Goal: Task Accomplishment & Management: Use online tool/utility

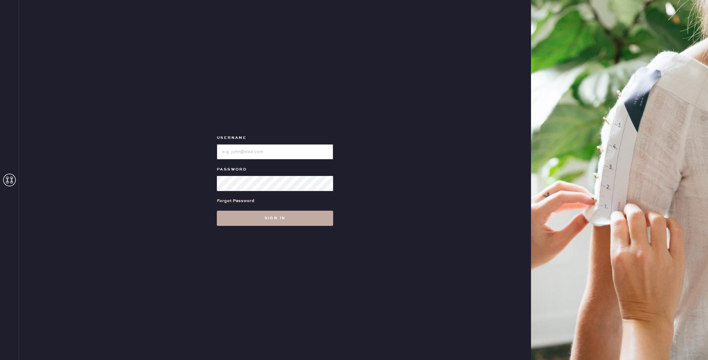
type input "reformationsomerset"
click at [283, 218] on button "Sign in" at bounding box center [275, 218] width 116 height 15
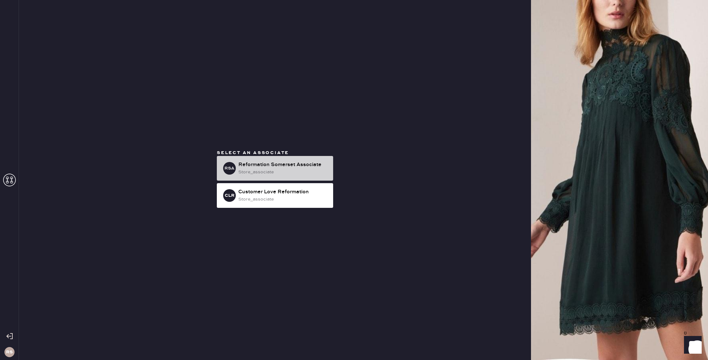
click at [295, 174] on div "store_associate" at bounding box center [283, 171] width 90 height 7
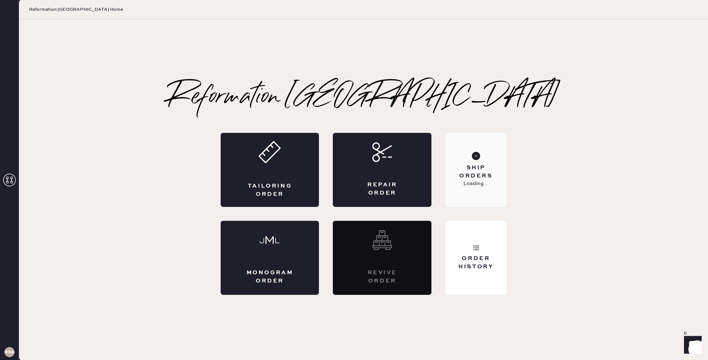
click at [480, 198] on div "Ship Orders Loading..." at bounding box center [475, 170] width 61 height 74
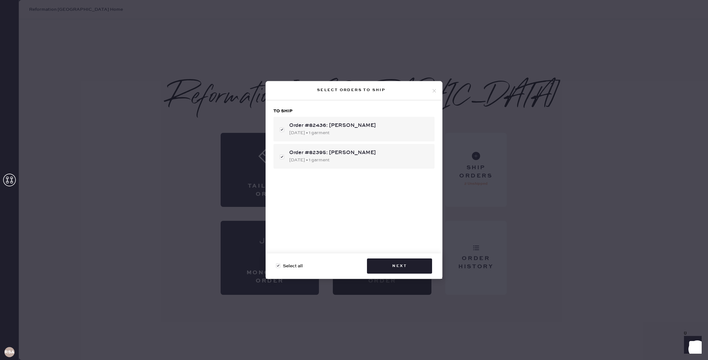
click at [436, 91] on icon at bounding box center [434, 91] width 6 height 6
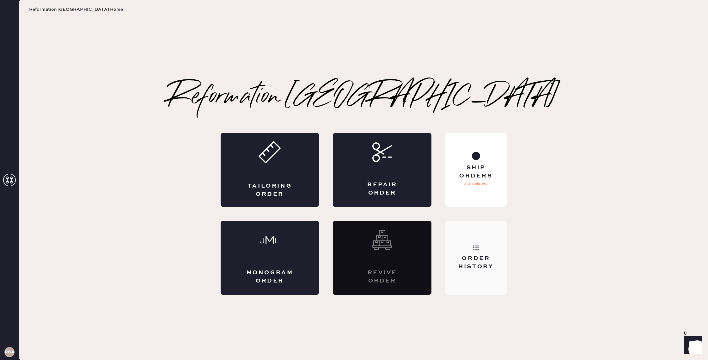
click at [492, 263] on div "Order History" at bounding box center [475, 262] width 51 height 16
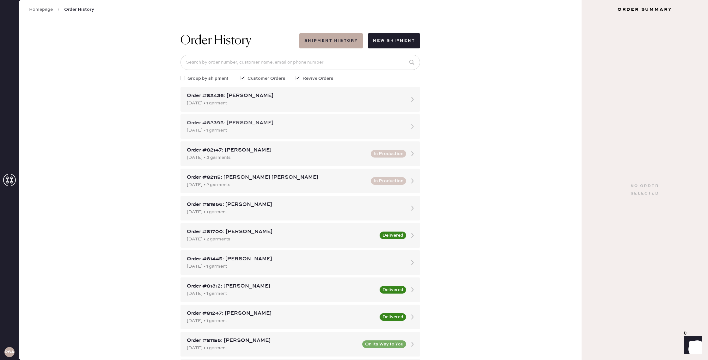
click at [306, 120] on div "Order #82395: [PERSON_NAME]" at bounding box center [295, 123] width 216 height 8
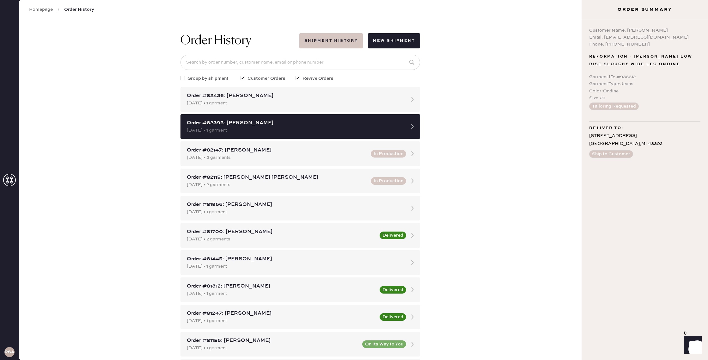
click at [341, 39] on button "Shipment History" at bounding box center [331, 40] width 64 height 15
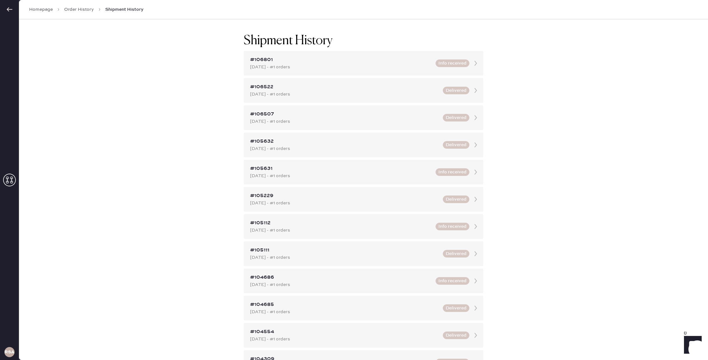
click at [10, 9] on icon at bounding box center [9, 9] width 6 height 6
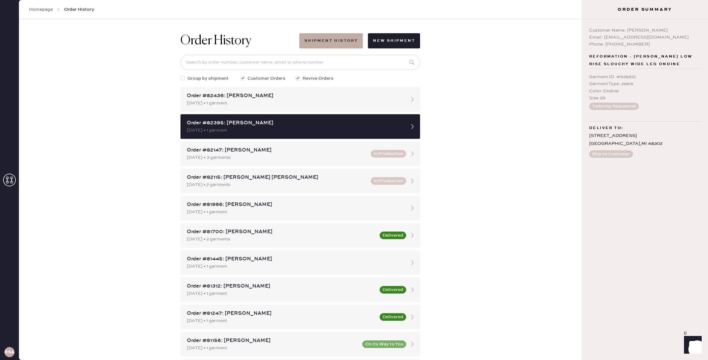
click at [41, 12] on link "Homepage" at bounding box center [41, 9] width 24 height 6
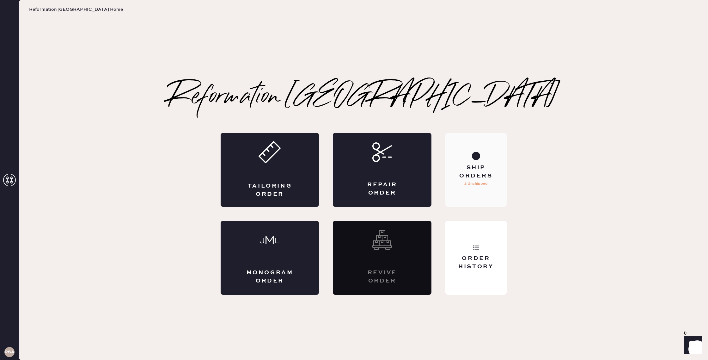
click at [485, 173] on div "Ship Orders" at bounding box center [475, 172] width 51 height 16
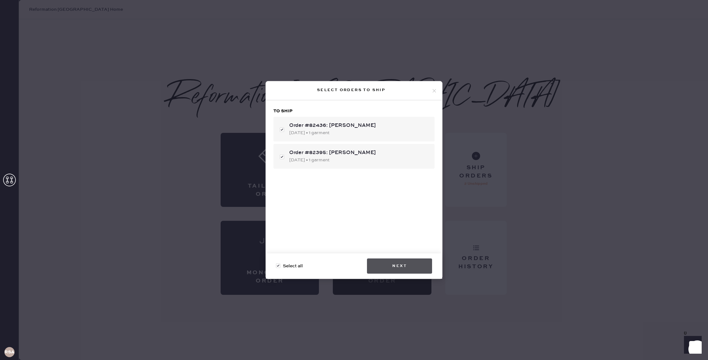
click at [395, 263] on button "Next" at bounding box center [399, 265] width 65 height 15
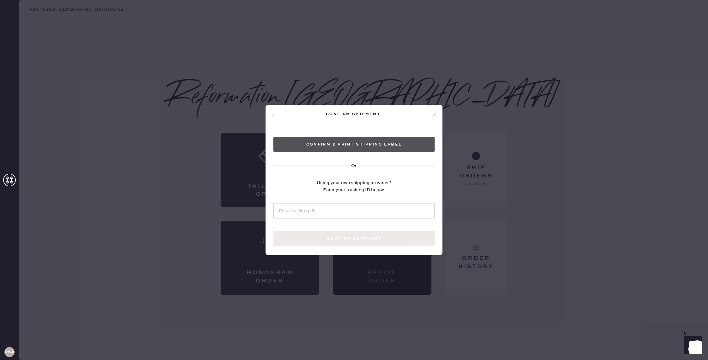
click at [362, 145] on button "Confirm & Print shipping label" at bounding box center [353, 144] width 161 height 15
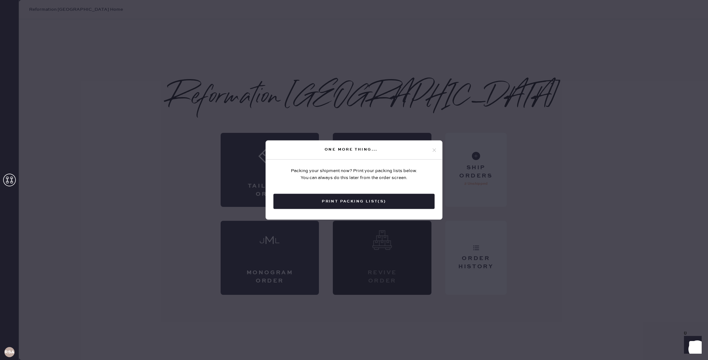
click at [354, 203] on button "Print Packing List(s)" at bounding box center [353, 201] width 161 height 15
